Goal: Find specific page/section: Find specific page/section

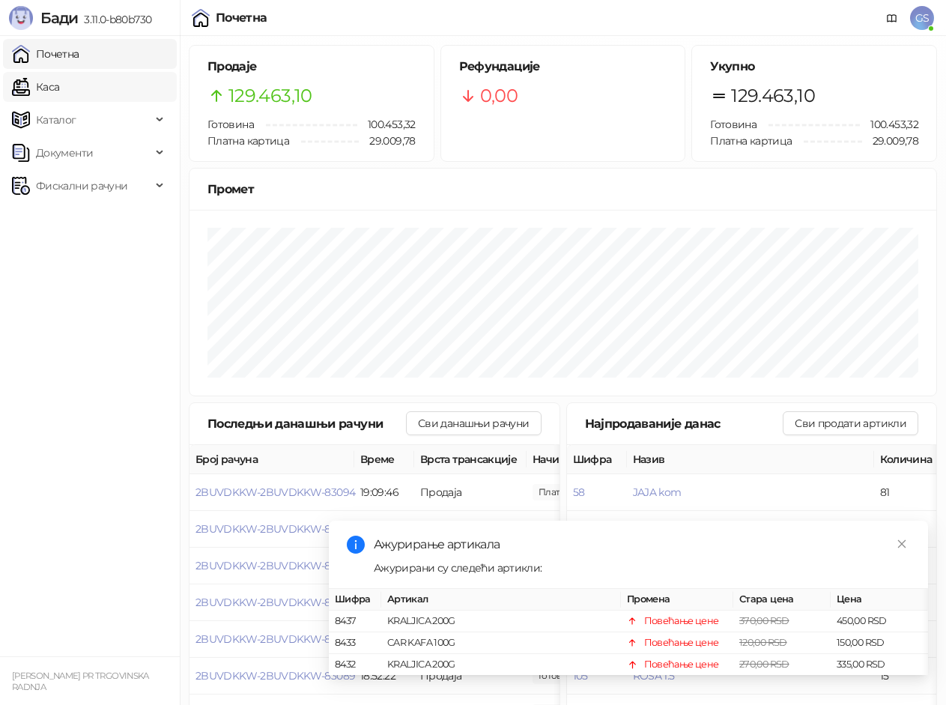
click at [59, 91] on link "Каса" at bounding box center [35, 87] width 47 height 30
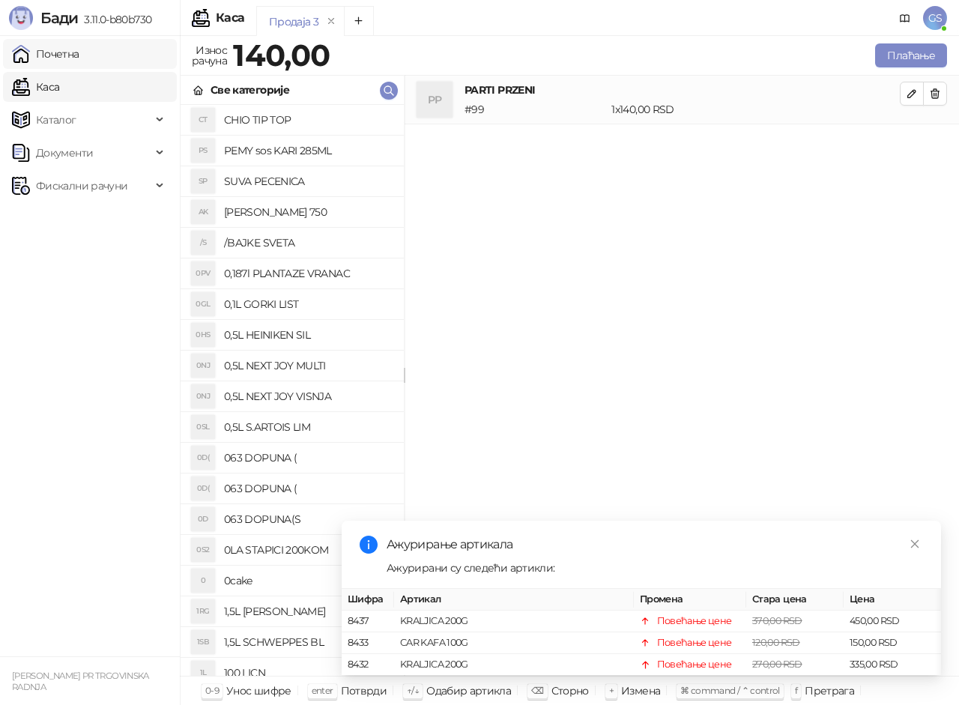
click at [79, 55] on link "Почетна" at bounding box center [45, 54] width 67 height 30
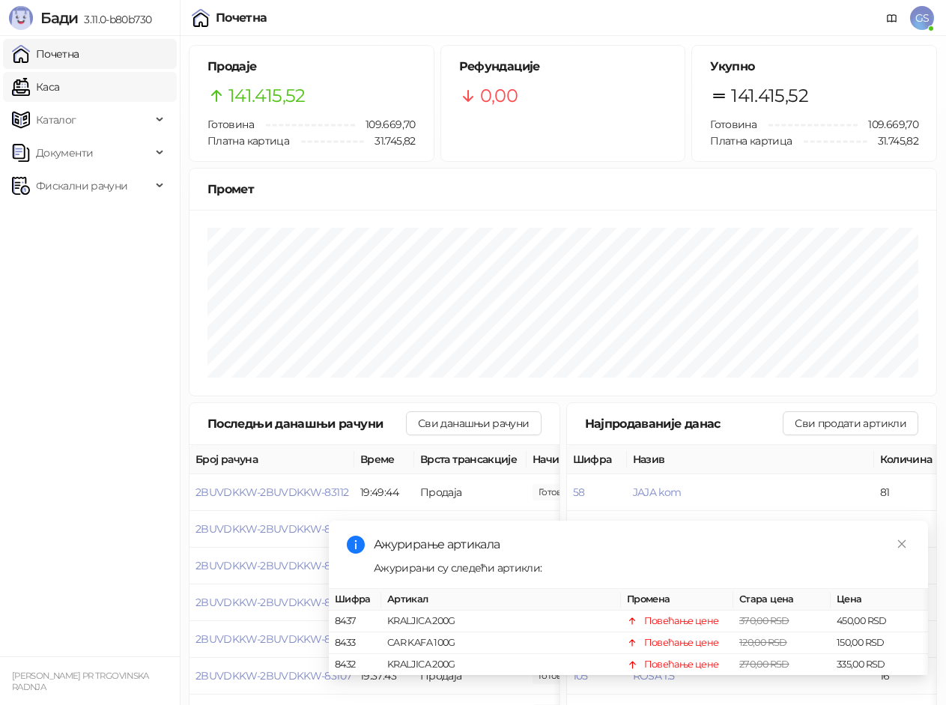
drag, startPoint x: 96, startPoint y: 88, endPoint x: 100, endPoint y: 100, distance: 13.3
click at [59, 88] on link "Каса" at bounding box center [35, 87] width 47 height 30
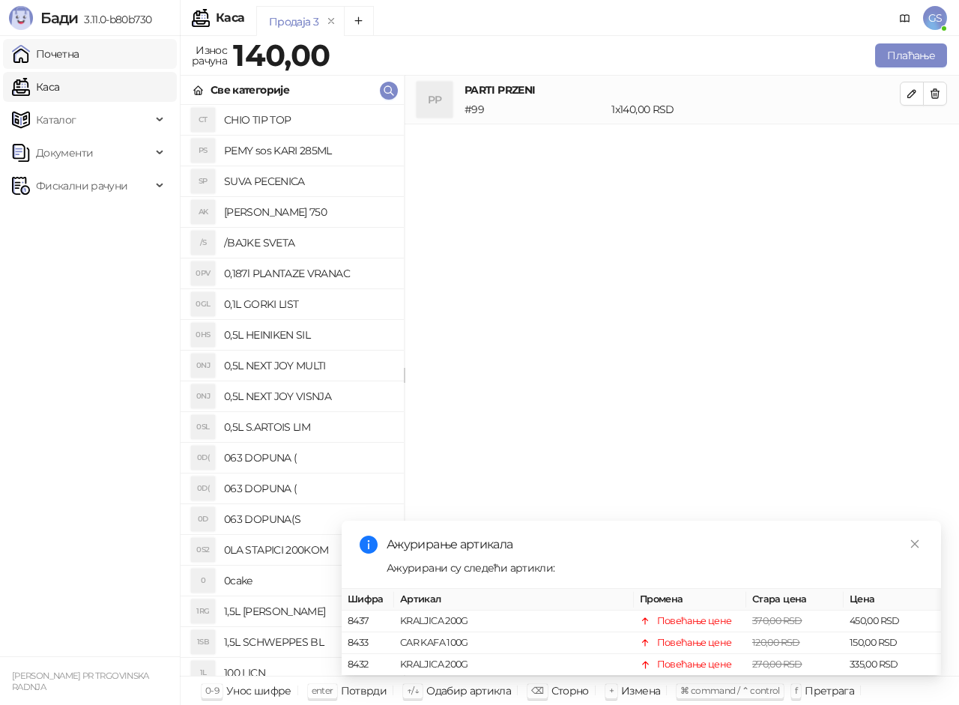
click at [79, 58] on link "Почетна" at bounding box center [45, 54] width 67 height 30
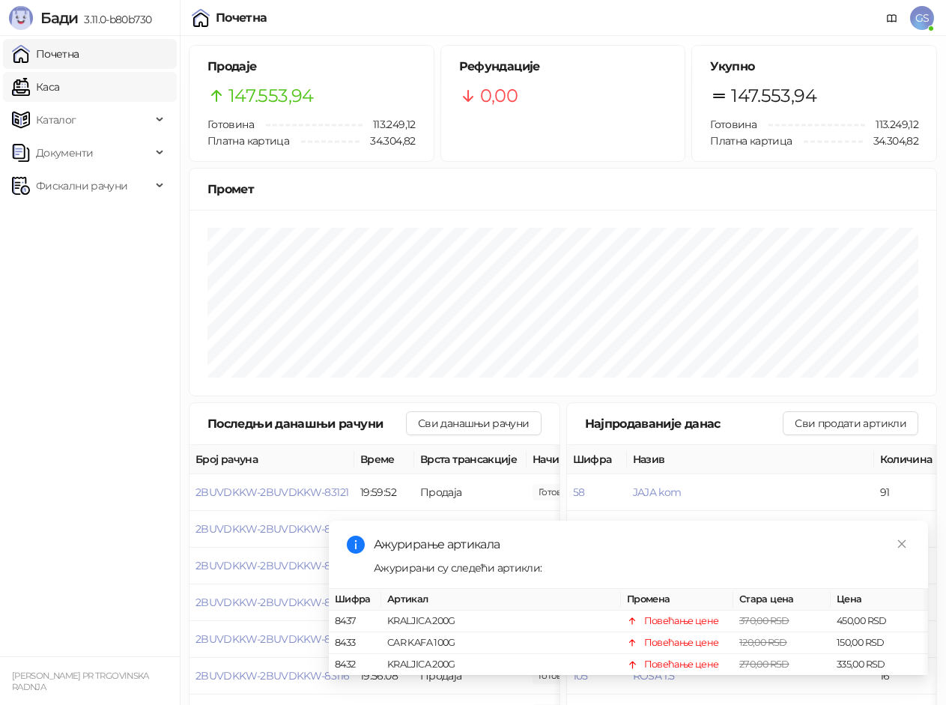
click at [59, 84] on link "Каса" at bounding box center [35, 87] width 47 height 30
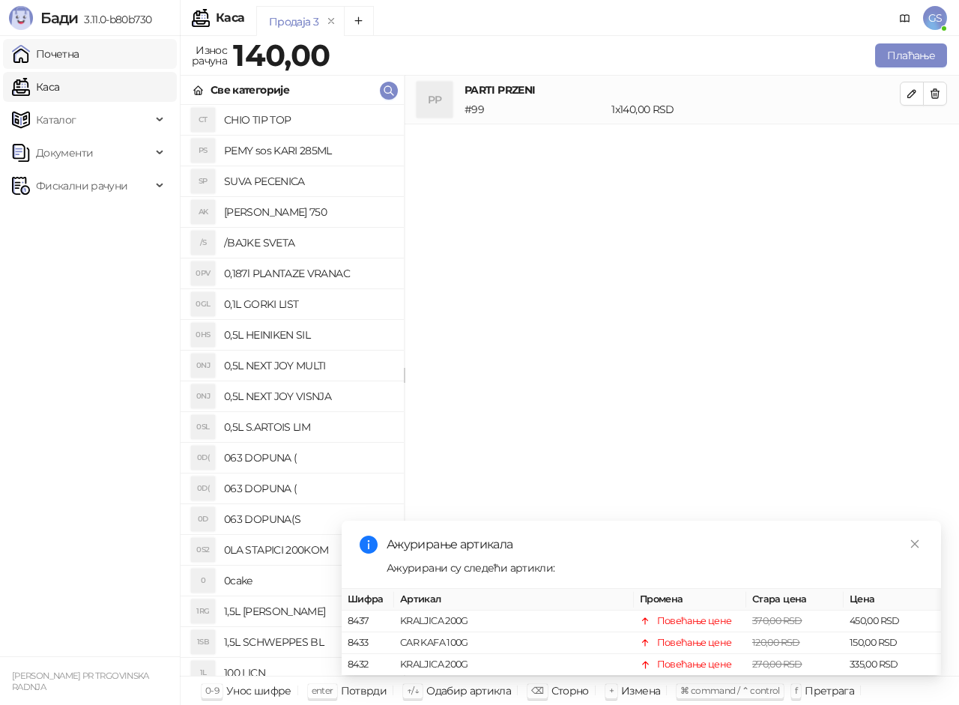
click at [79, 57] on link "Почетна" at bounding box center [45, 54] width 67 height 30
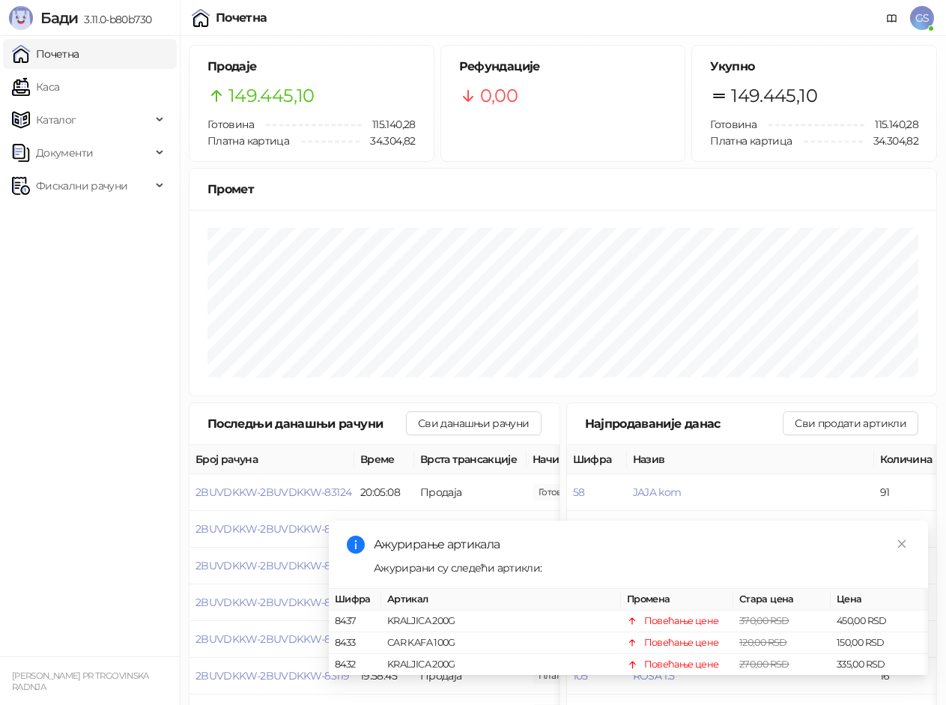
click at [79, 60] on link "Почетна" at bounding box center [45, 54] width 67 height 30
click at [59, 82] on link "Каса" at bounding box center [35, 87] width 47 height 30
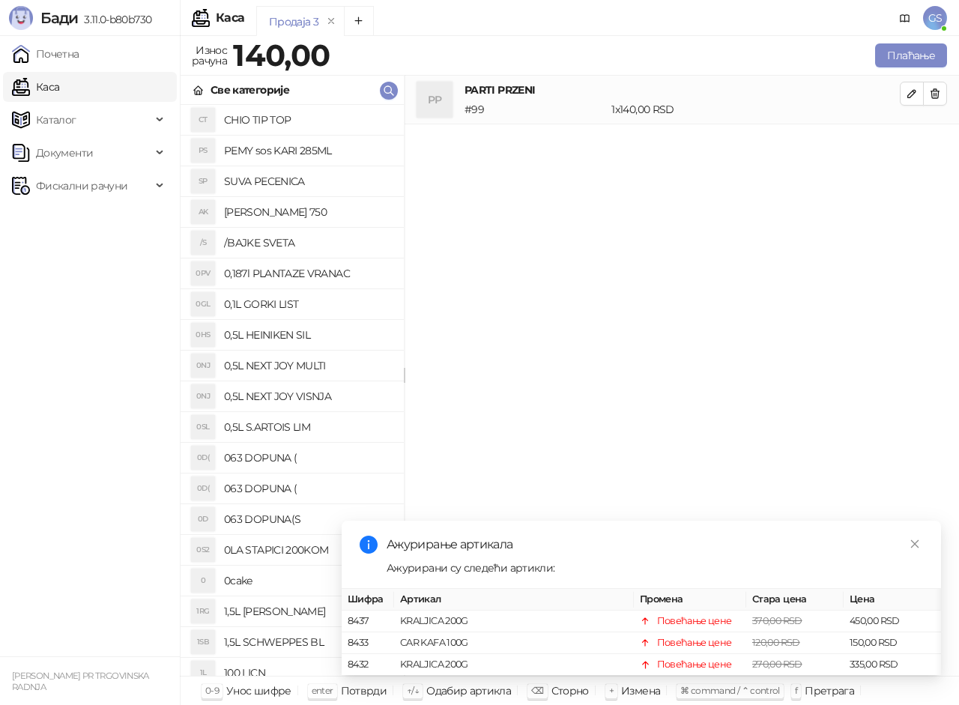
click at [79, 58] on link "Почетна" at bounding box center [45, 54] width 67 height 30
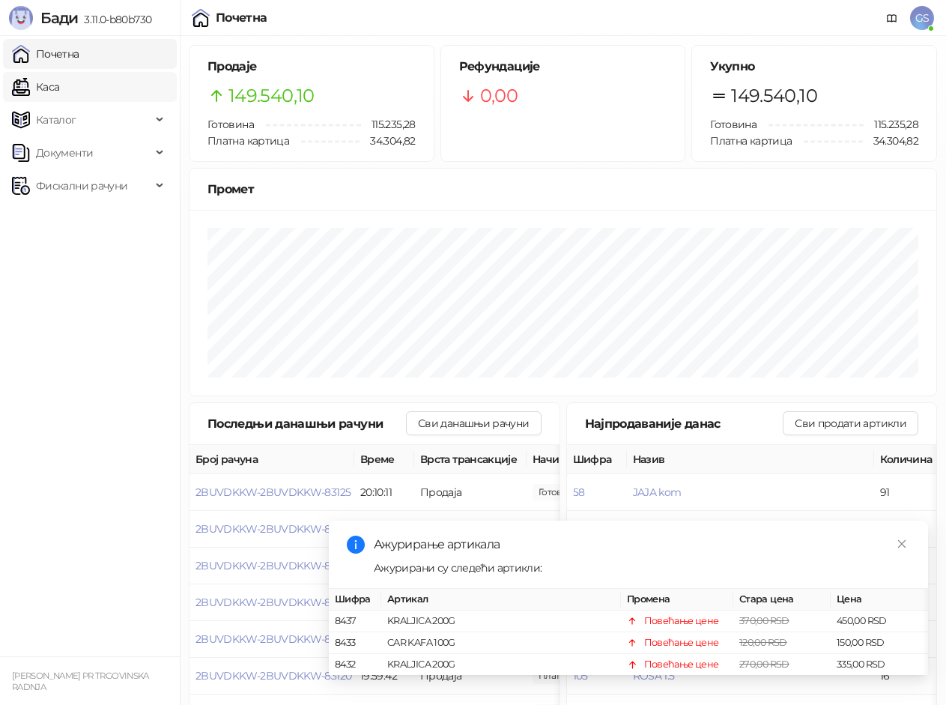
click at [59, 83] on link "Каса" at bounding box center [35, 87] width 47 height 30
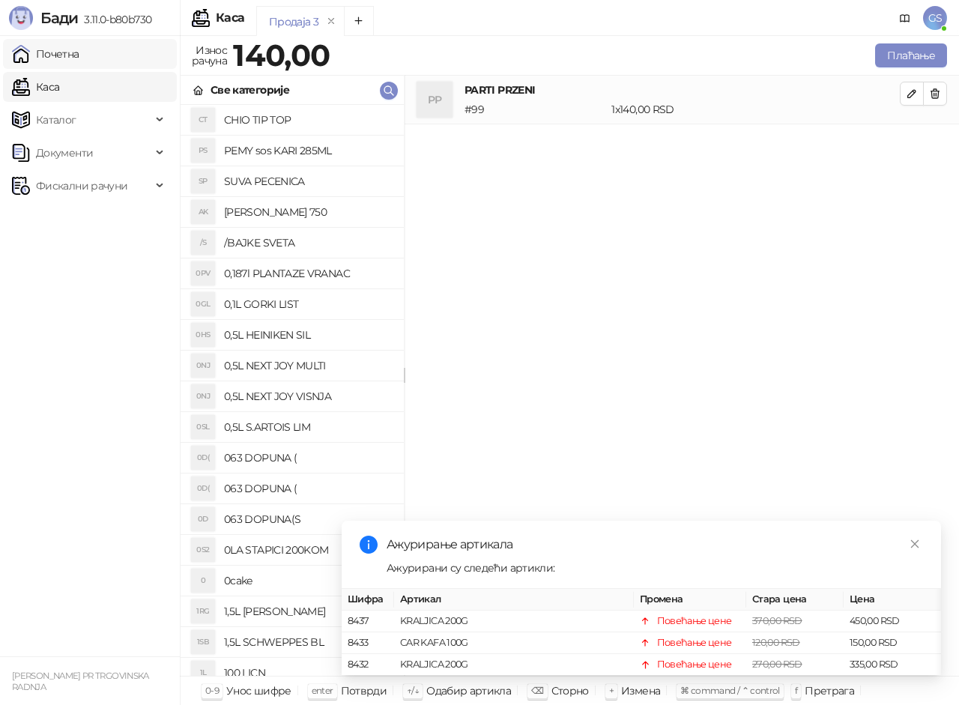
click at [77, 55] on link "Почетна" at bounding box center [45, 54] width 67 height 30
